Goal: Task Accomplishment & Management: Use online tool/utility

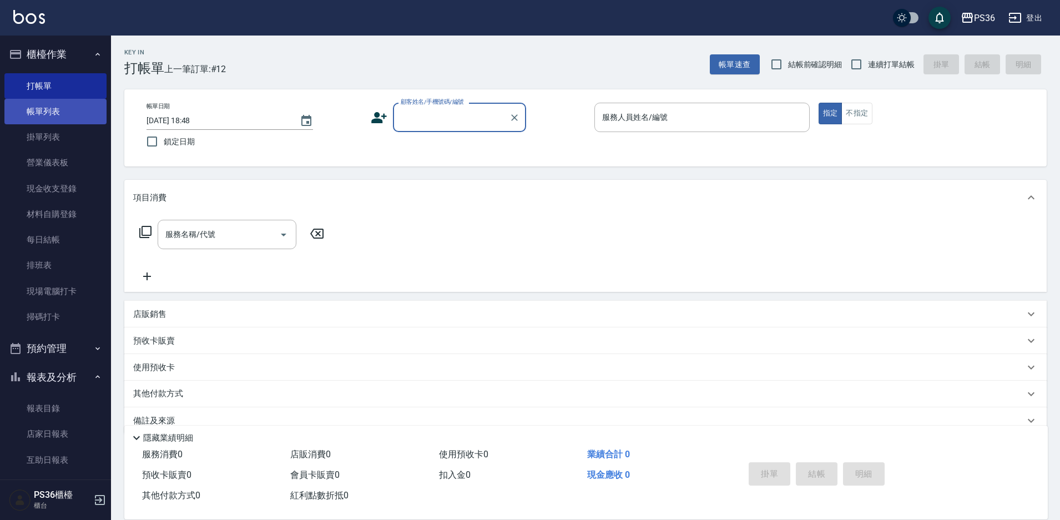
click at [46, 112] on link "帳單列表" at bounding box center [55, 112] width 102 height 26
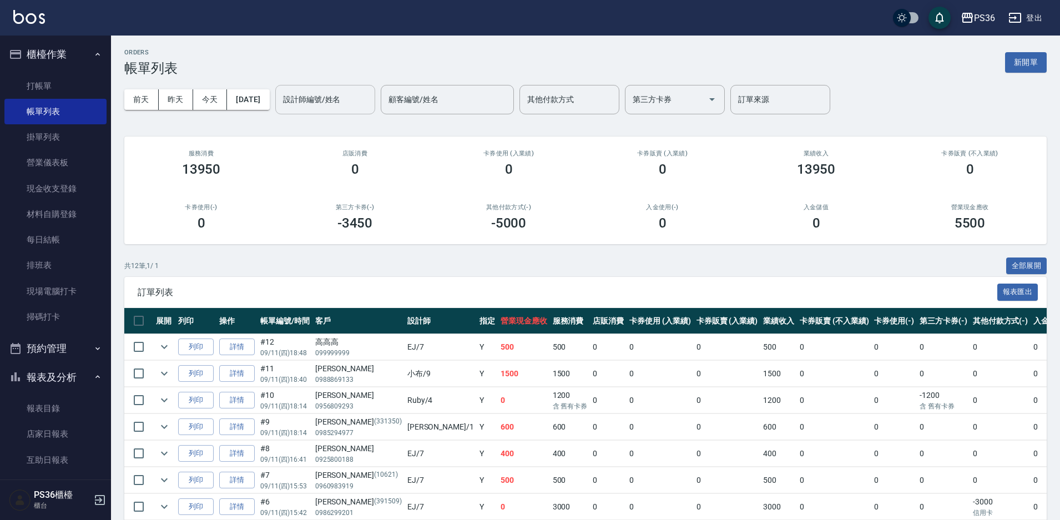
click at [317, 104] on input "設計師編號/姓名" at bounding box center [325, 99] width 90 height 19
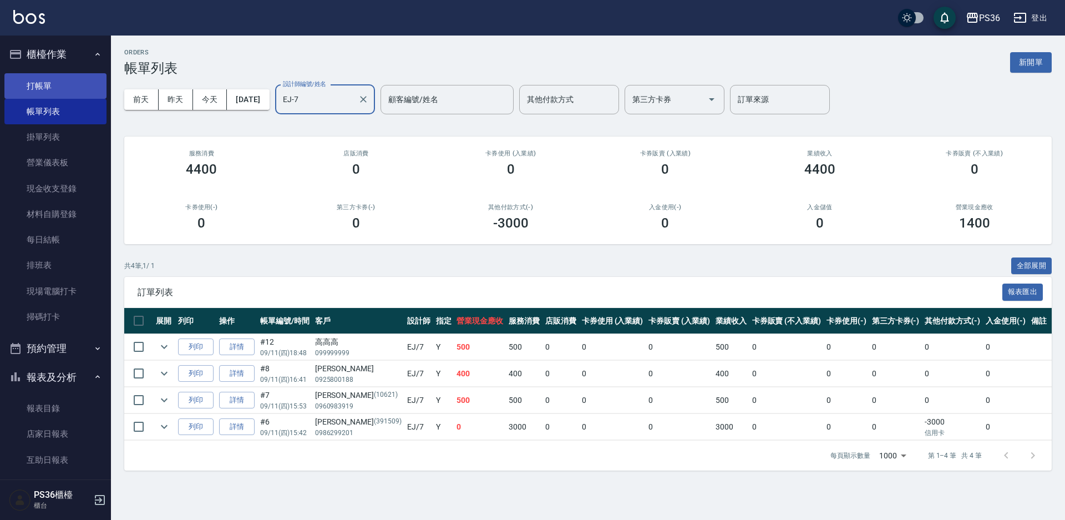
type input "EJ-7"
click at [40, 84] on link "打帳單" at bounding box center [55, 86] width 102 height 26
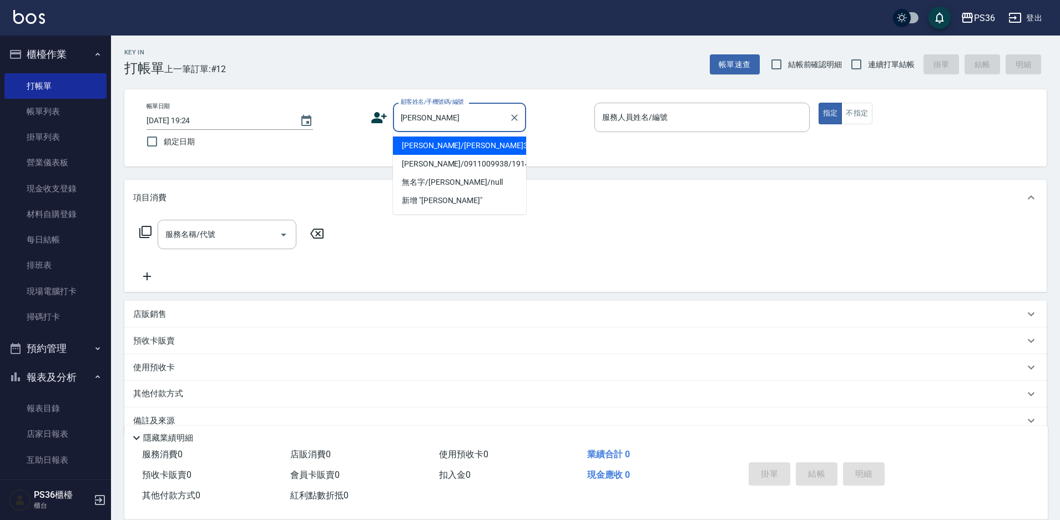
click at [468, 154] on li "[PERSON_NAME]/[PERSON_NAME]3736/3736" at bounding box center [459, 146] width 133 height 18
type input "[PERSON_NAME]/[PERSON_NAME]3736/3736"
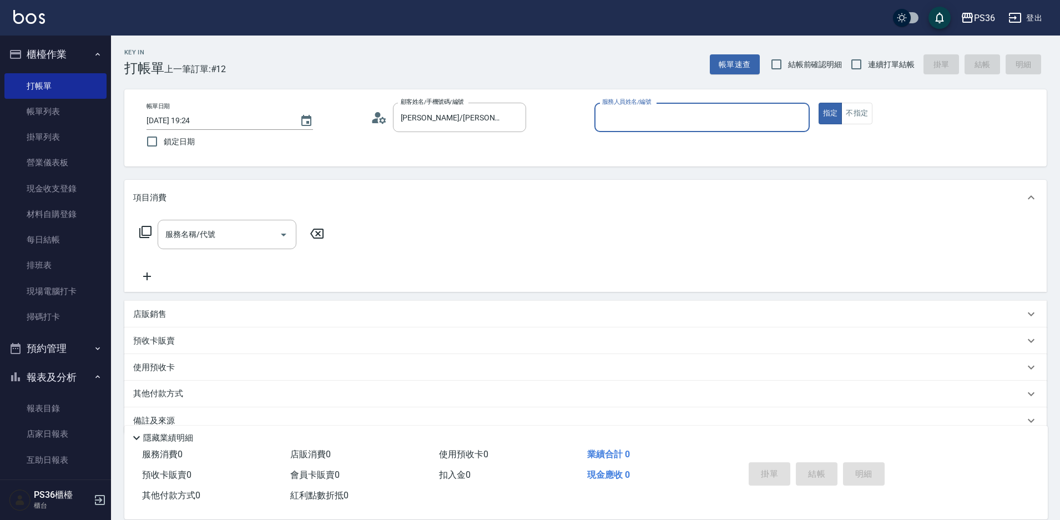
type input "小布-9"
click at [235, 231] on input "服務名稱/代號" at bounding box center [219, 234] width 112 height 19
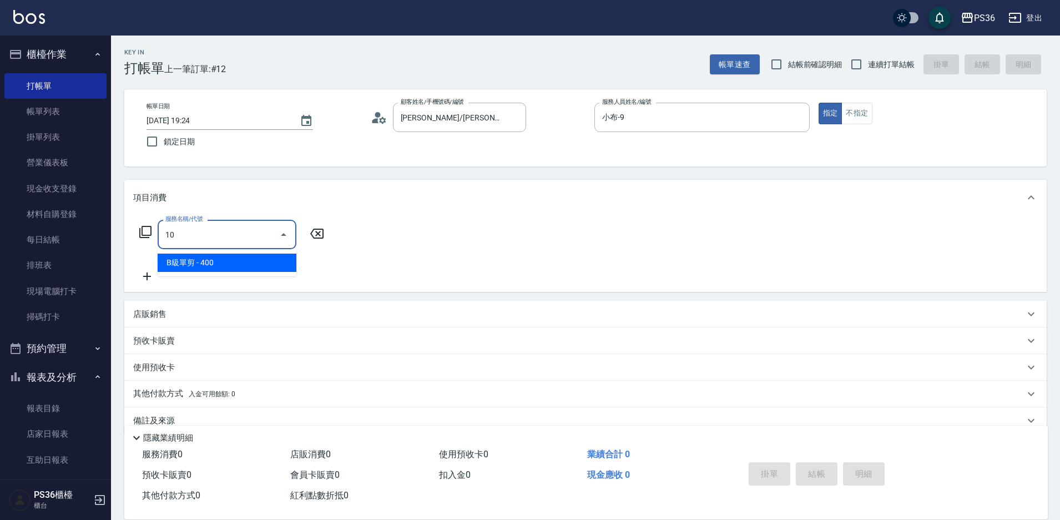
type input "1"
type input "單剪(204)"
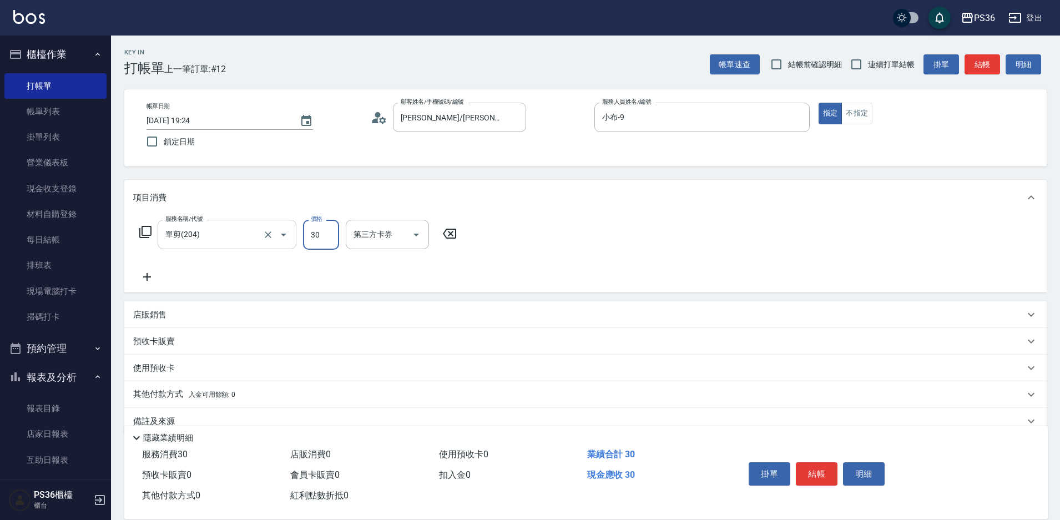
type input "300"
click at [805, 472] on button "結帳" at bounding box center [817, 473] width 42 height 23
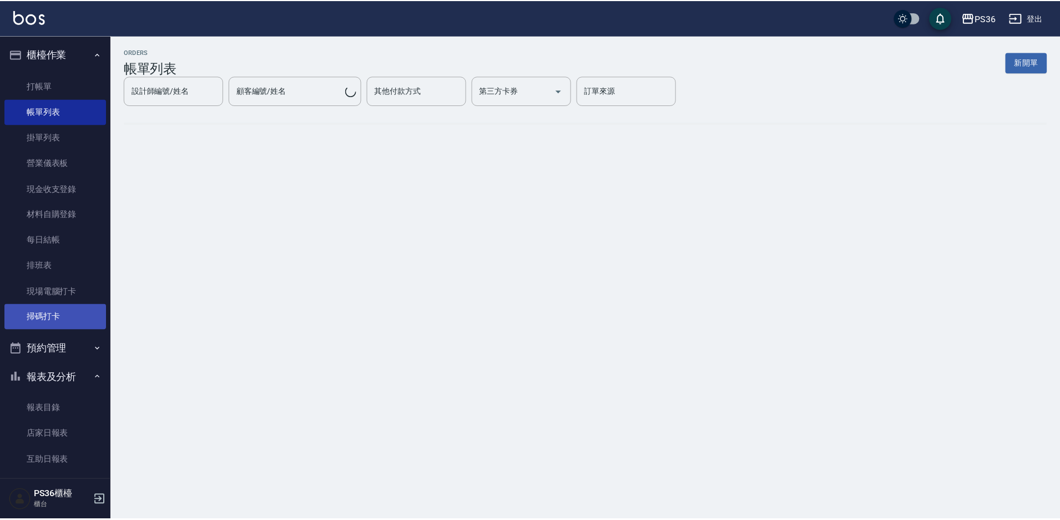
scroll to position [277, 0]
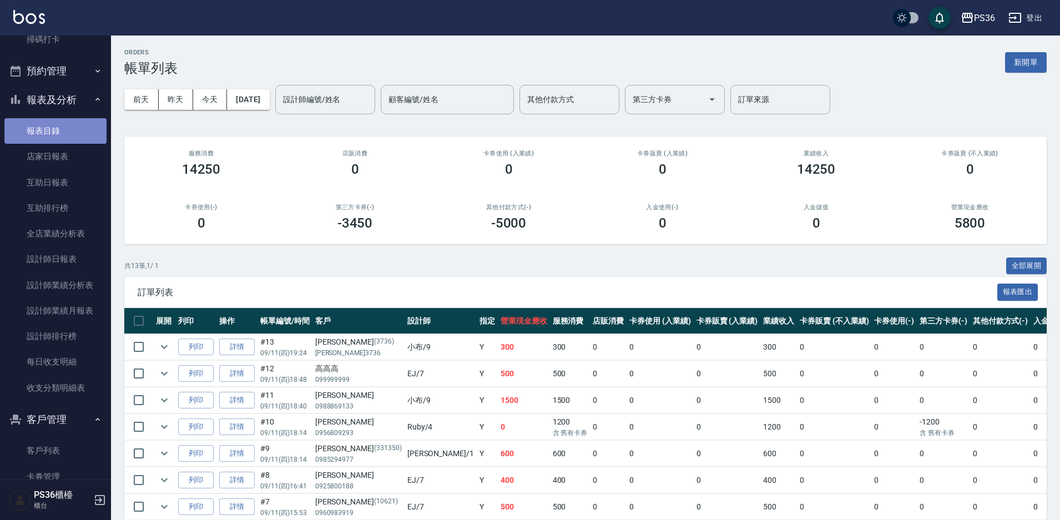
click at [61, 143] on link "報表目錄" at bounding box center [55, 131] width 102 height 26
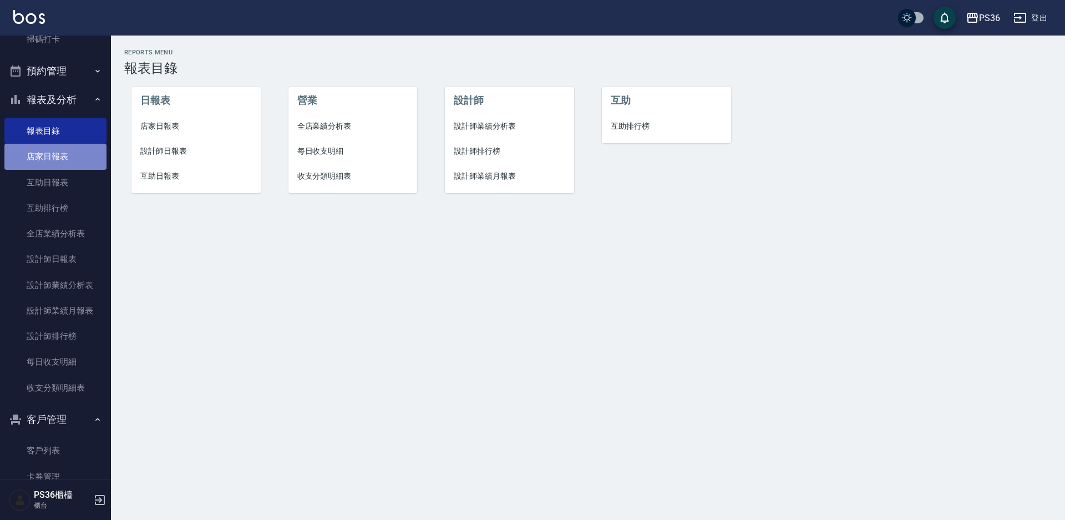
click at [65, 162] on link "店家日報表" at bounding box center [55, 157] width 102 height 26
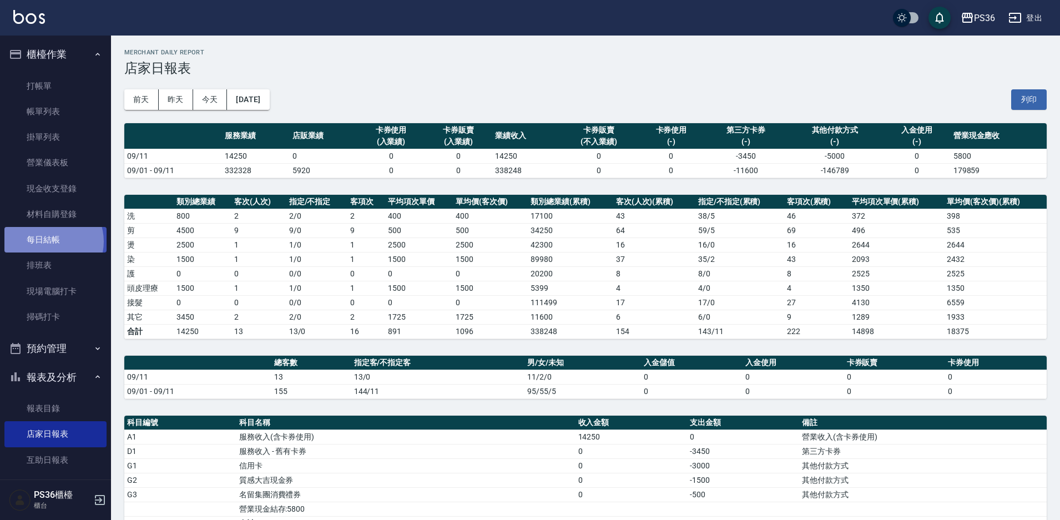
click at [50, 241] on link "每日結帳" at bounding box center [55, 240] width 102 height 26
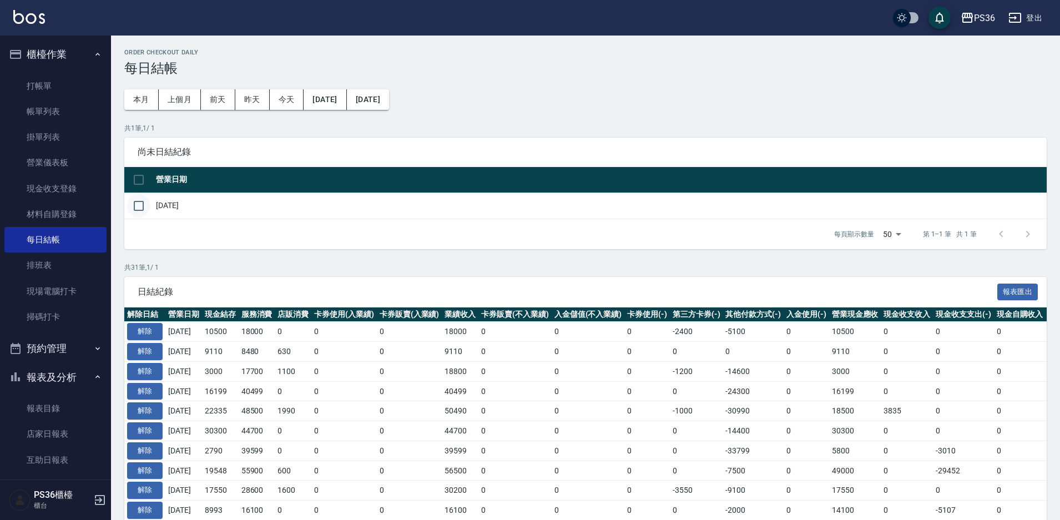
click at [140, 206] on input "checkbox" at bounding box center [138, 205] width 23 height 23
checkbox input "true"
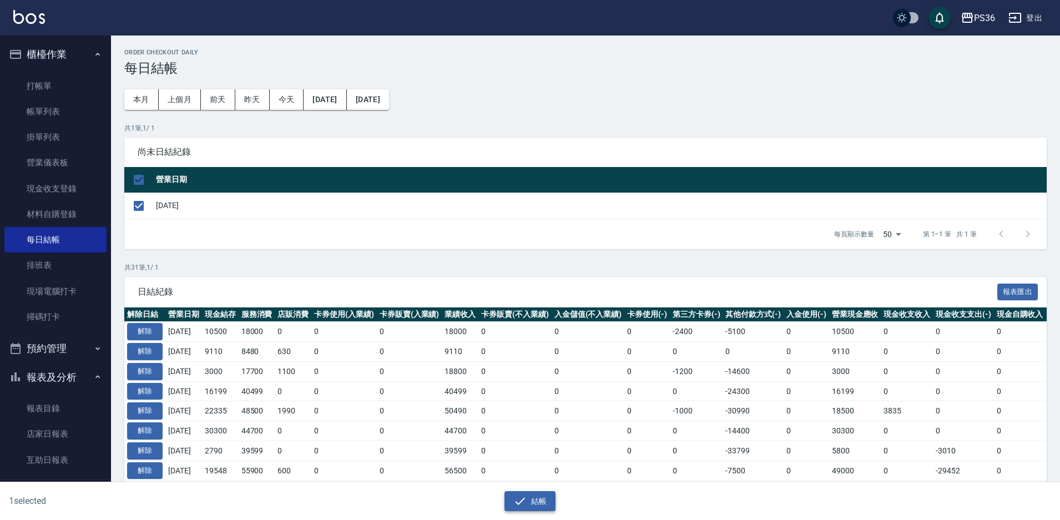
click at [522, 499] on icon "button" at bounding box center [520, 500] width 10 height 7
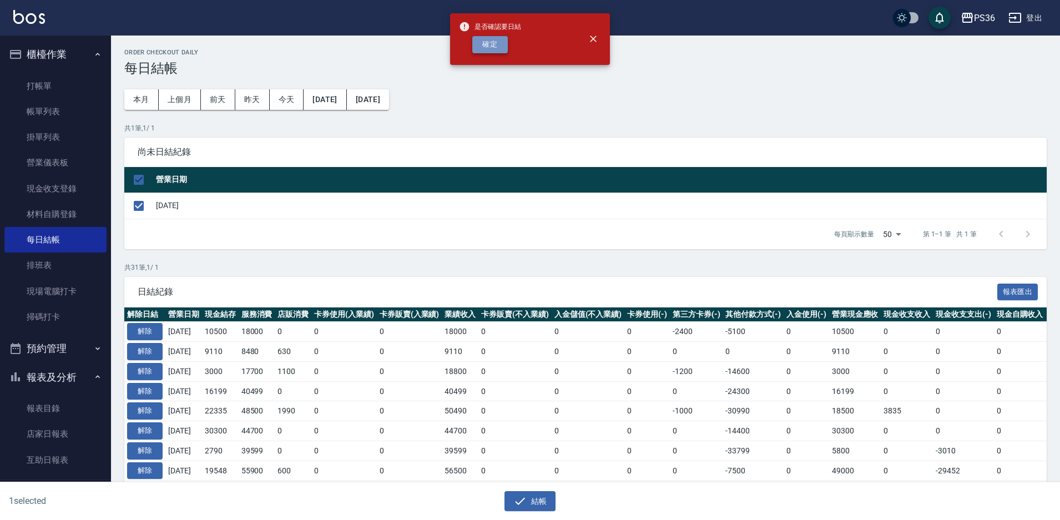
click at [481, 46] on button "確定" at bounding box center [490, 44] width 36 height 17
checkbox input "false"
